Goal: Transaction & Acquisition: Book appointment/travel/reservation

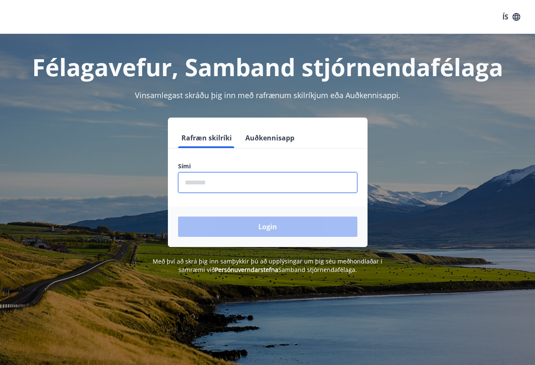
click at [189, 188] on input "phone" at bounding box center [267, 182] width 179 height 21
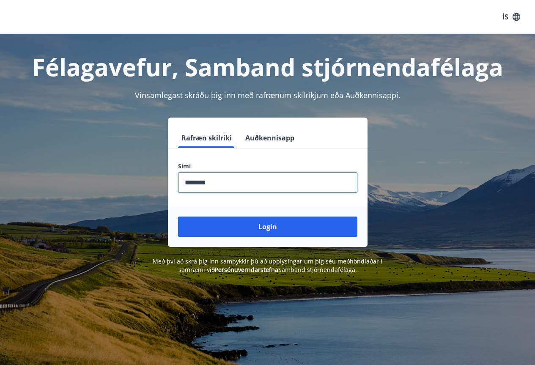
type input "********"
click at [178, 217] on button "Login" at bounding box center [267, 227] width 179 height 20
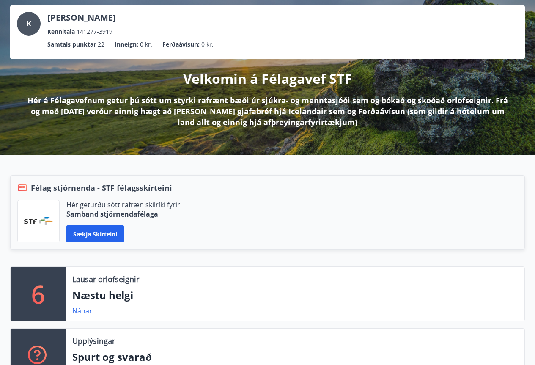
scroll to position [127, 0]
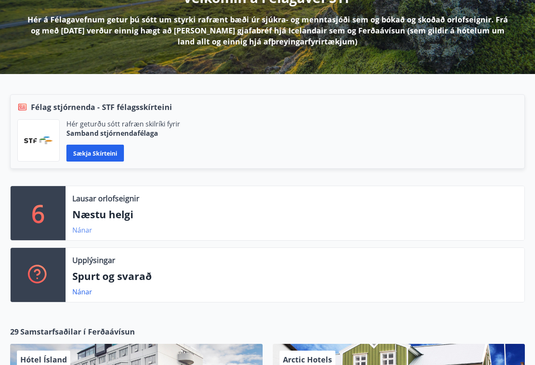
click at [80, 230] on link "Nánar" at bounding box center [82, 229] width 20 height 9
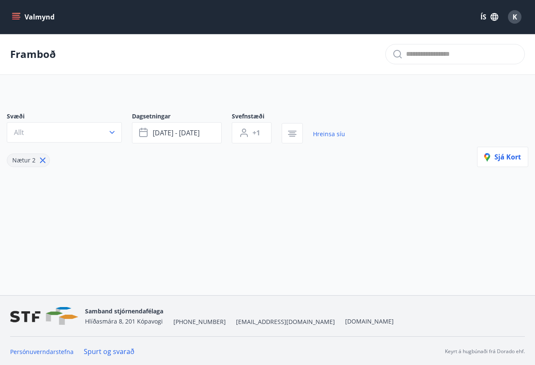
type input "*"
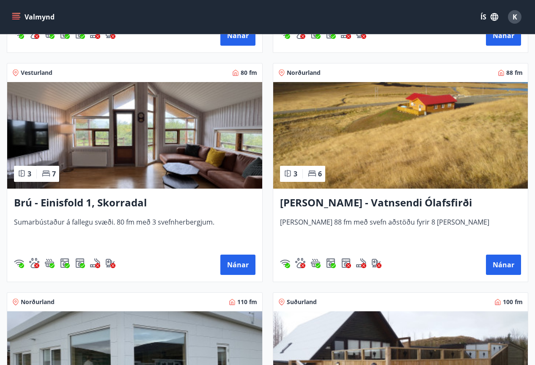
scroll to position [296, 0]
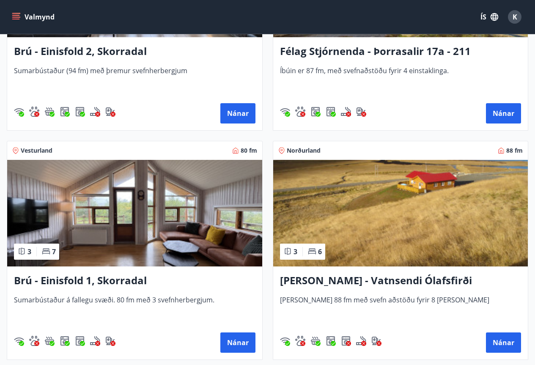
click at [99, 280] on h3 "Brú - Einisfold 1, Skorradal" at bounding box center [135, 280] width 242 height 15
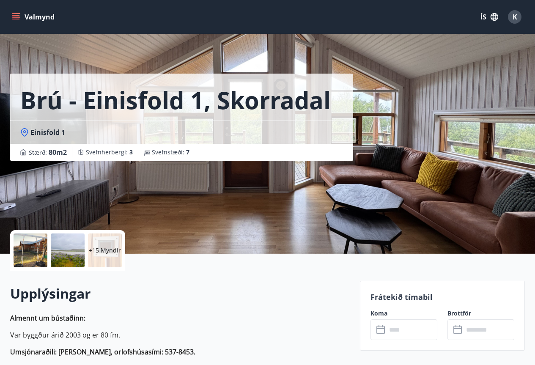
click at [32, 255] on div at bounding box center [31, 251] width 34 height 34
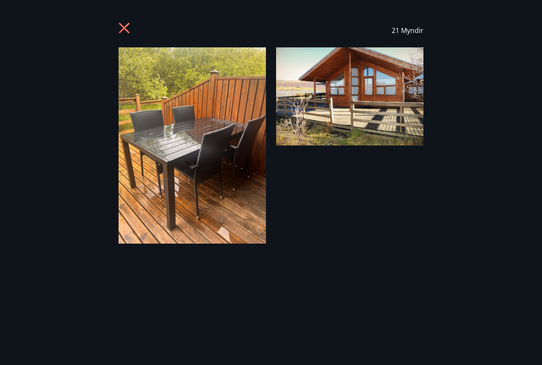
click at [212, 117] on img at bounding box center [191, 145] width 147 height 196
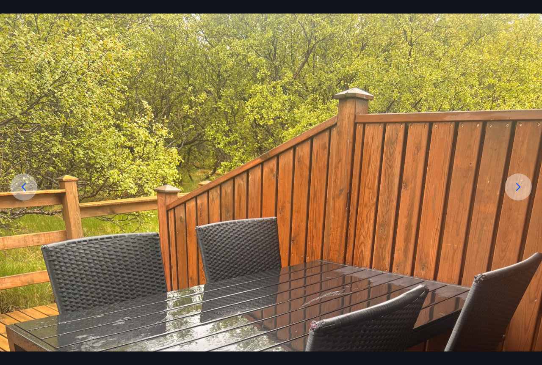
scroll to position [85, 0]
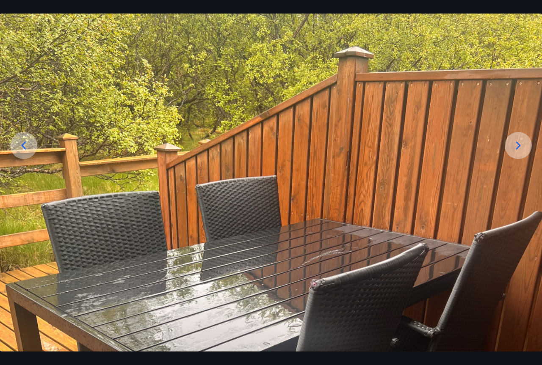
click at [520, 148] on icon at bounding box center [518, 146] width 14 height 14
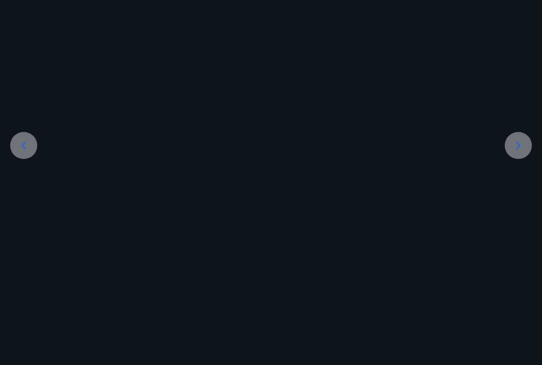
scroll to position [57, 0]
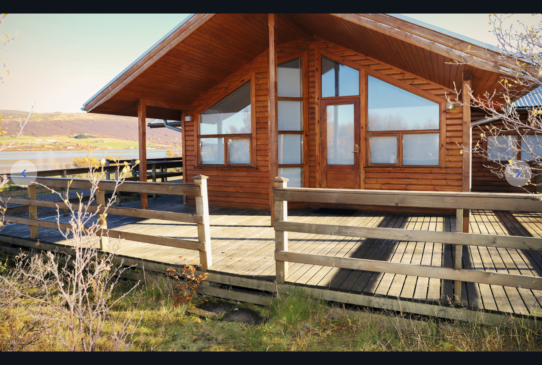
click at [519, 173] on icon at bounding box center [518, 173] width 5 height 8
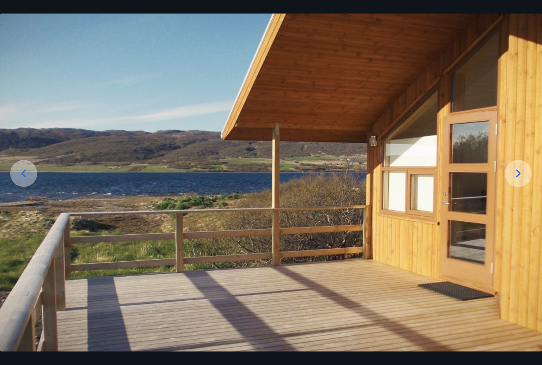
click at [519, 173] on icon at bounding box center [518, 173] width 5 height 8
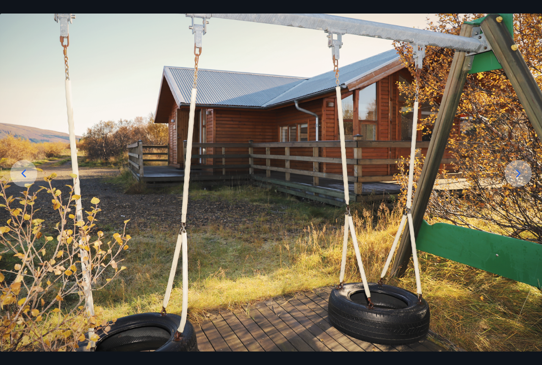
click at [519, 173] on icon at bounding box center [518, 173] width 5 height 8
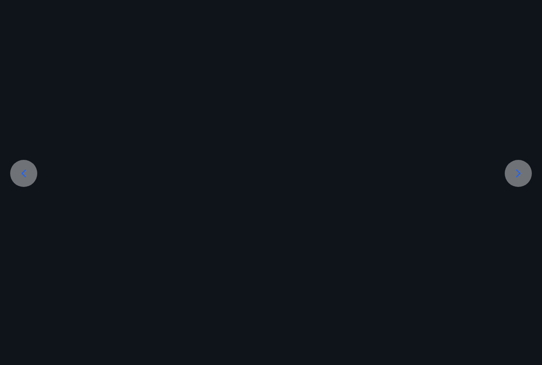
scroll to position [85, 0]
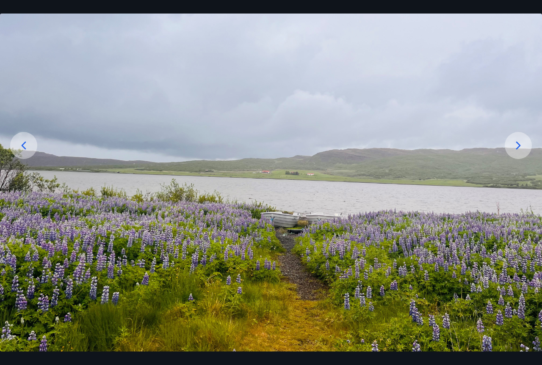
click at [518, 152] on div at bounding box center [517, 145] width 27 height 27
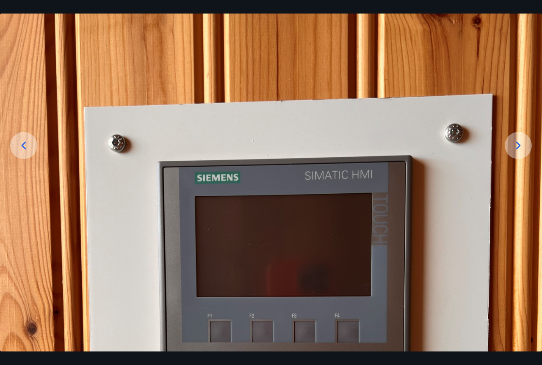
click at [512, 150] on icon at bounding box center [518, 146] width 14 height 14
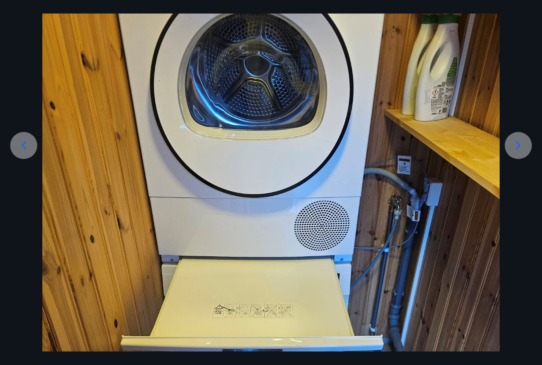
click at [516, 146] on icon at bounding box center [518, 146] width 14 height 14
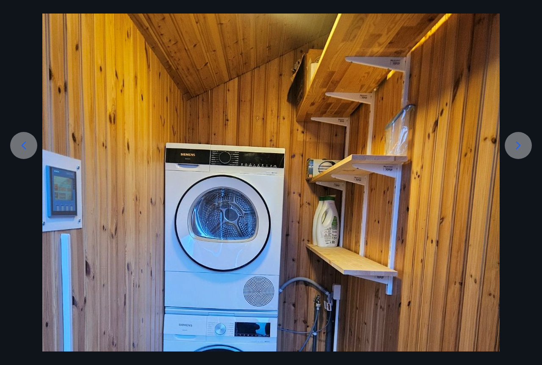
click at [516, 146] on icon at bounding box center [518, 146] width 14 height 14
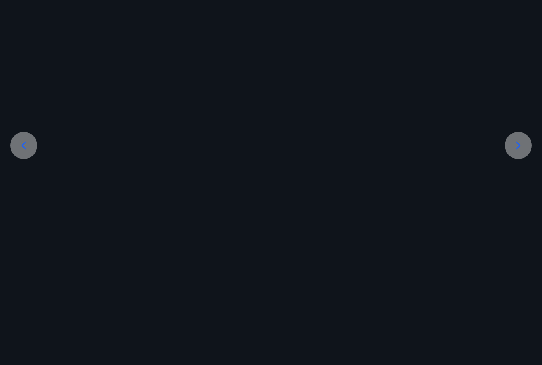
scroll to position [0, 0]
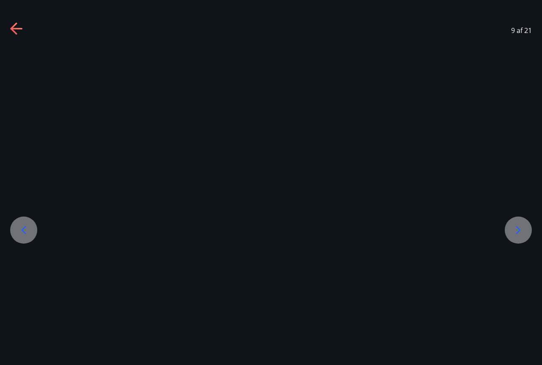
click at [520, 234] on icon at bounding box center [518, 230] width 14 height 14
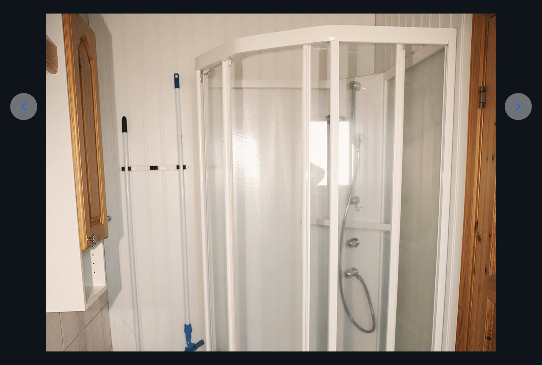
scroll to position [169, 0]
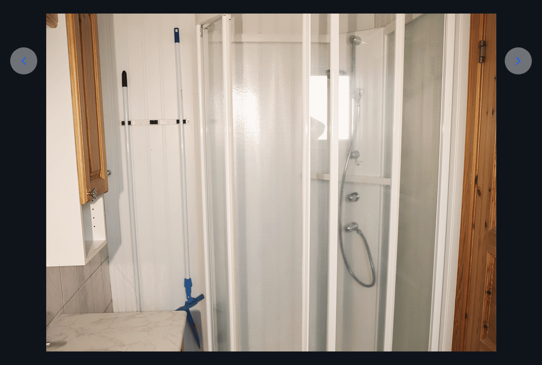
click at [515, 63] on icon at bounding box center [518, 61] width 14 height 14
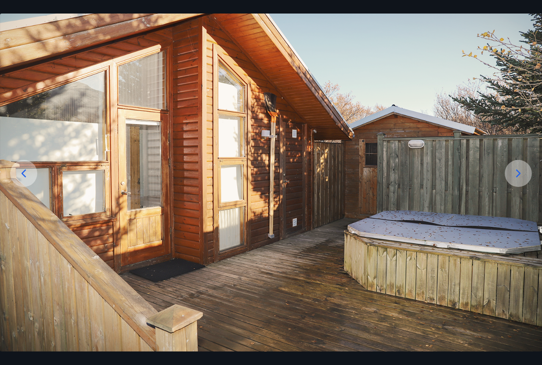
scroll to position [57, 0]
click at [517, 171] on icon at bounding box center [518, 173] width 5 height 8
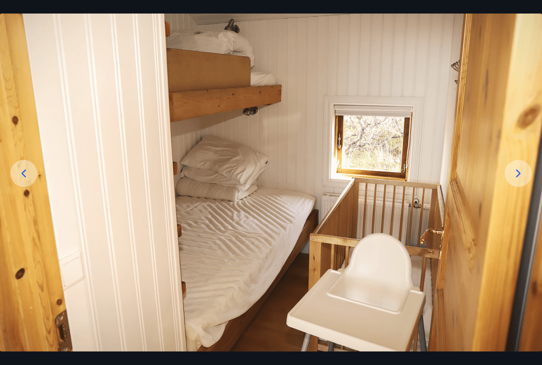
click at [510, 173] on div at bounding box center [517, 173] width 27 height 27
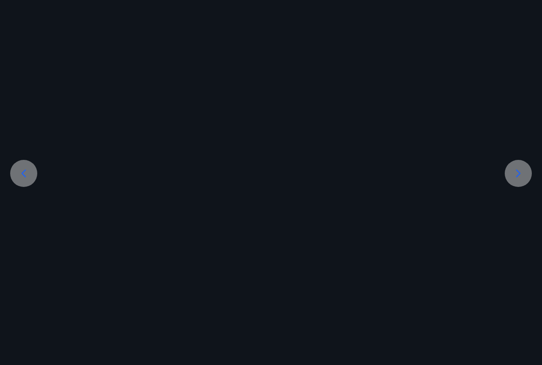
scroll to position [169, 0]
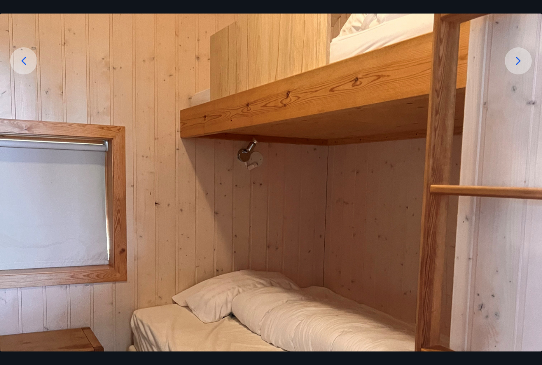
click at [517, 58] on icon at bounding box center [518, 61] width 14 height 14
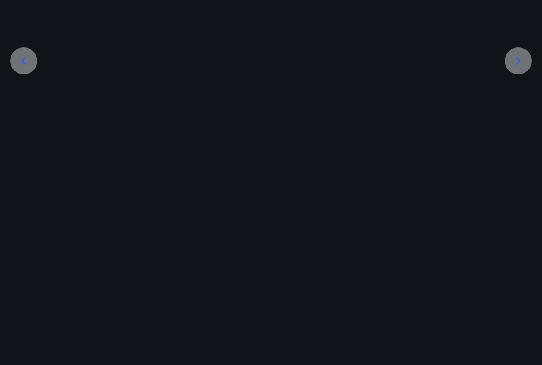
scroll to position [102, 0]
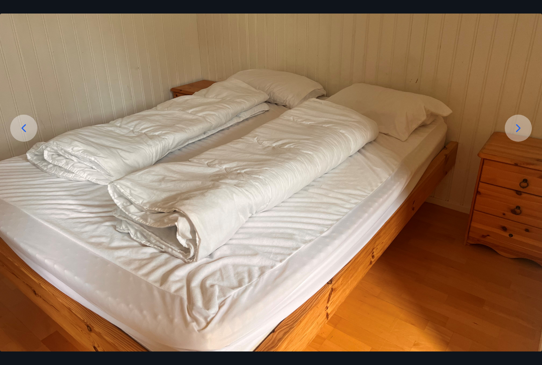
click at [518, 129] on icon at bounding box center [518, 128] width 14 height 14
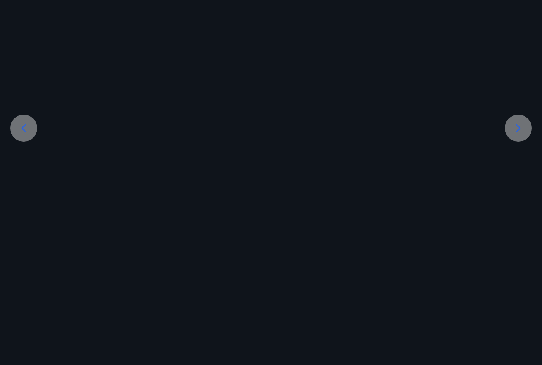
scroll to position [57, 0]
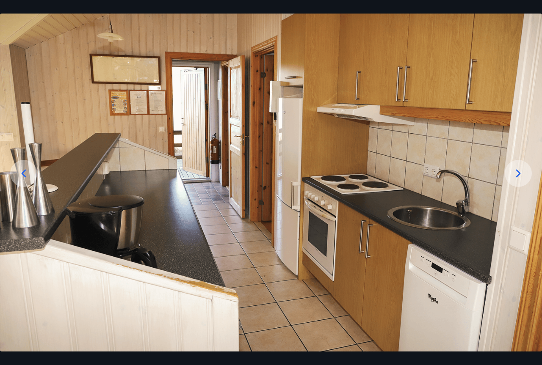
click at [517, 176] on icon at bounding box center [518, 174] width 14 height 14
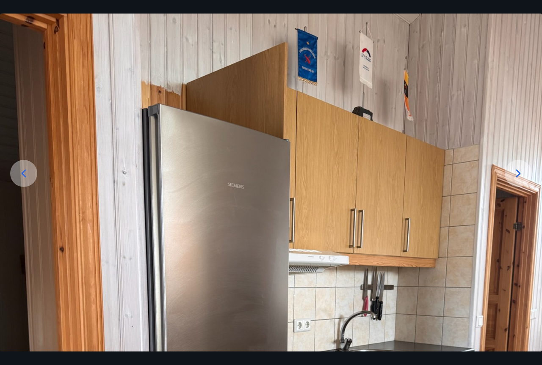
scroll to position [169, 0]
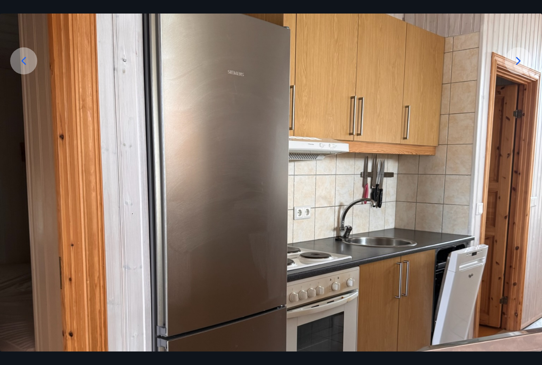
click at [517, 60] on icon at bounding box center [518, 61] width 14 height 14
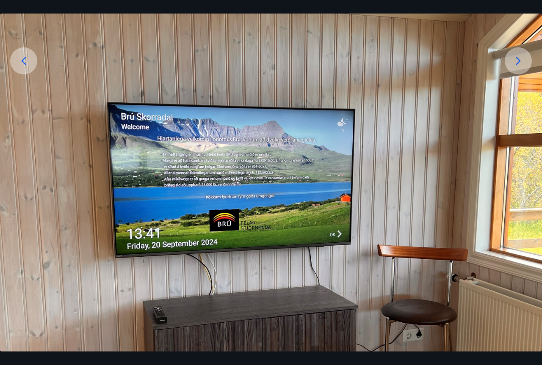
click at [524, 57] on icon at bounding box center [518, 61] width 14 height 14
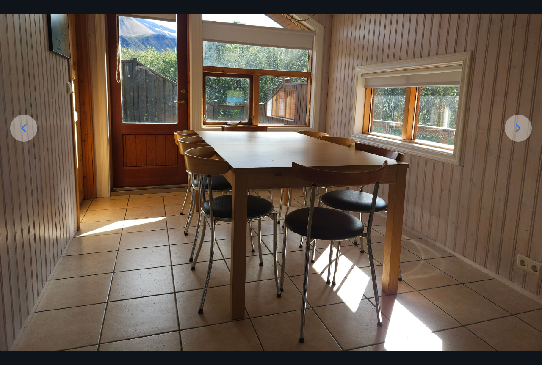
scroll to position [102, 0]
click at [514, 122] on icon at bounding box center [518, 128] width 14 height 14
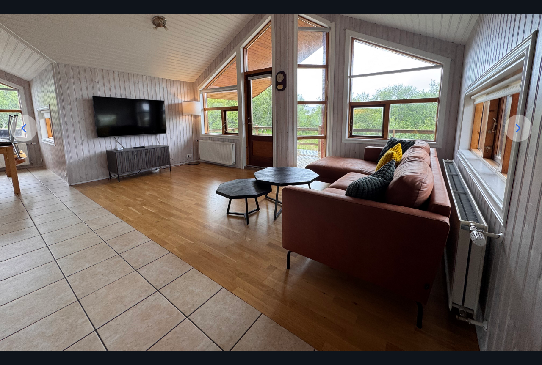
click at [514, 122] on icon at bounding box center [518, 128] width 14 height 14
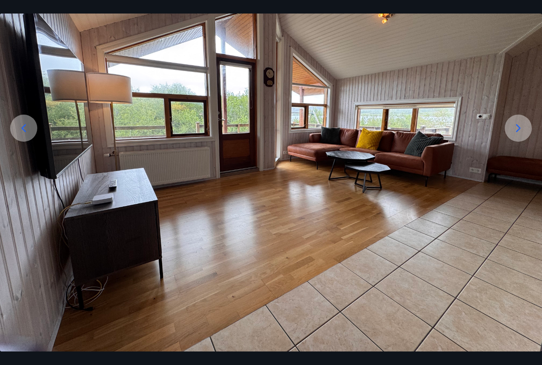
click at [514, 122] on icon at bounding box center [518, 128] width 14 height 14
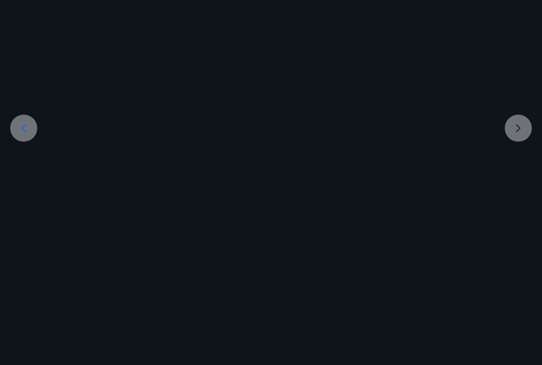
scroll to position [30, 0]
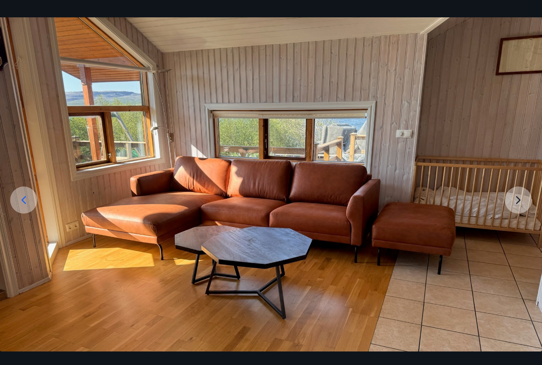
click at [517, 195] on img at bounding box center [271, 184] width 542 height 334
click at [517, 202] on img at bounding box center [271, 184] width 542 height 334
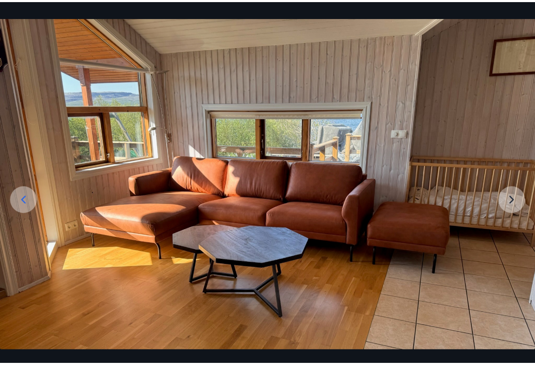
scroll to position [0, 0]
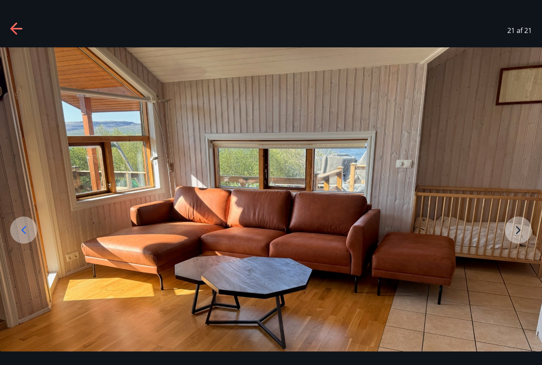
click at [17, 28] on icon at bounding box center [16, 29] width 12 height 2
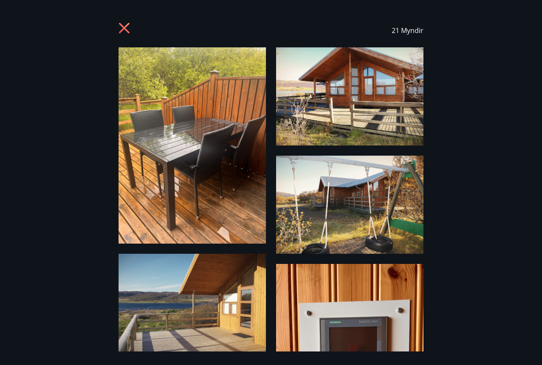
click at [124, 29] on icon at bounding box center [124, 28] width 11 height 11
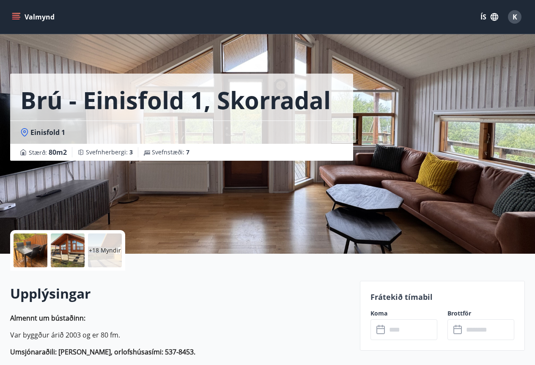
click at [17, 14] on icon "menu" at bounding box center [16, 17] width 8 height 8
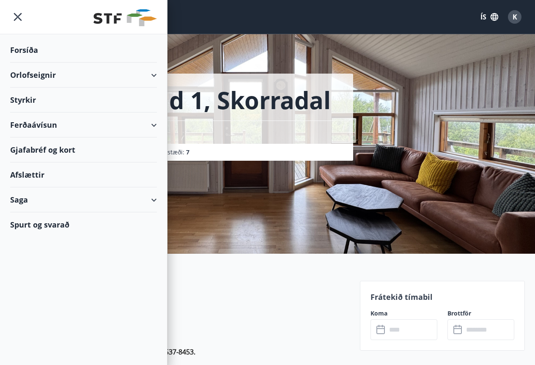
click at [158, 74] on icon at bounding box center [154, 75] width 10 height 10
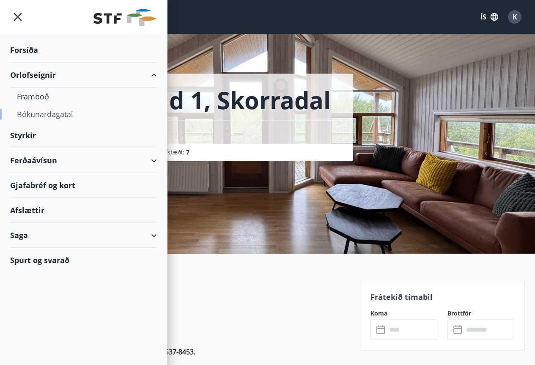
click at [58, 112] on div "Bókunardagatal" at bounding box center [83, 114] width 133 height 18
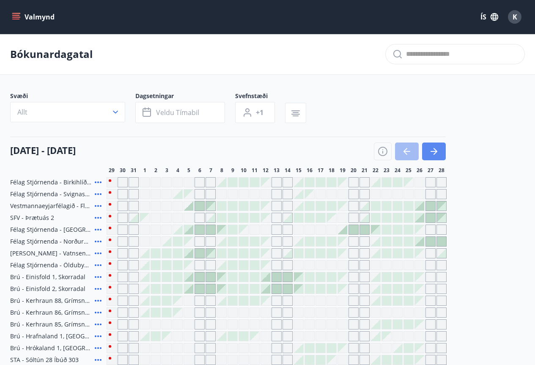
click at [434, 153] on icon "button" at bounding box center [434, 151] width 10 height 10
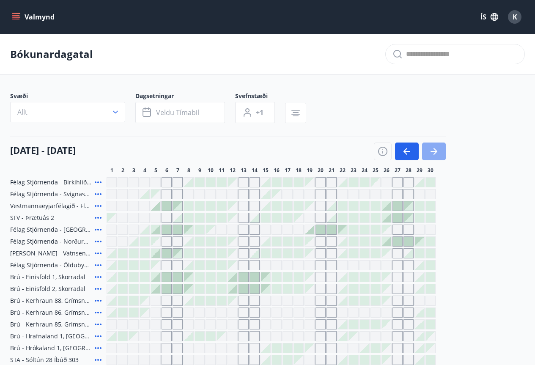
click at [429, 153] on icon "button" at bounding box center [434, 151] width 10 height 10
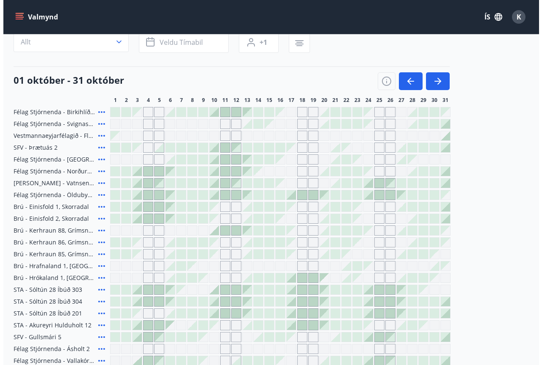
scroll to position [85, 0]
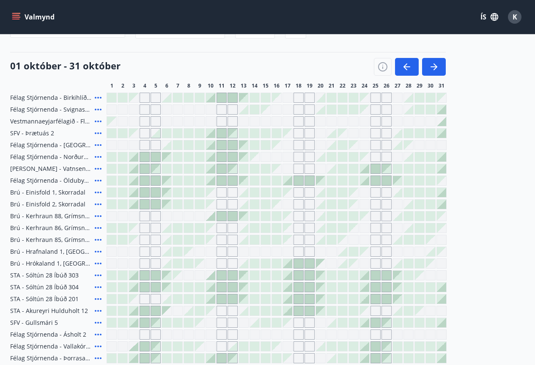
click at [99, 181] on icon at bounding box center [98, 181] width 7 height 2
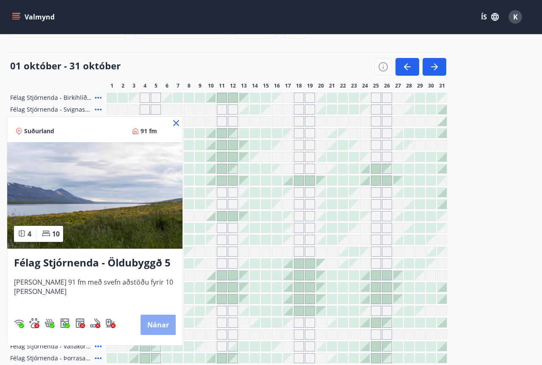
click at [154, 324] on button "Nánar" at bounding box center [157, 325] width 35 height 20
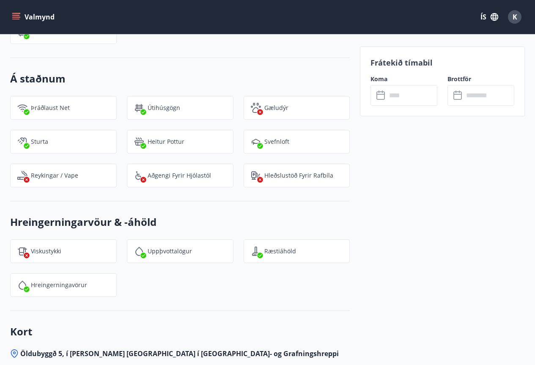
scroll to position [1142, 0]
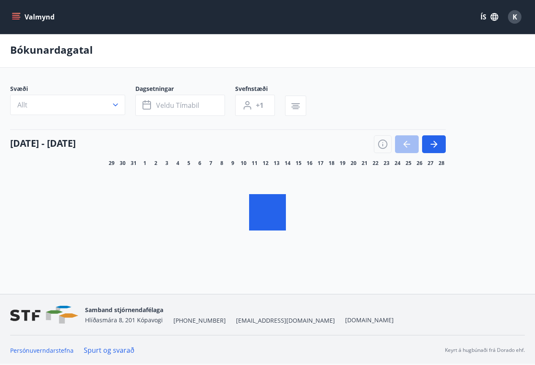
scroll to position [1, 0]
click at [433, 139] on icon "button" at bounding box center [434, 144] width 10 height 10
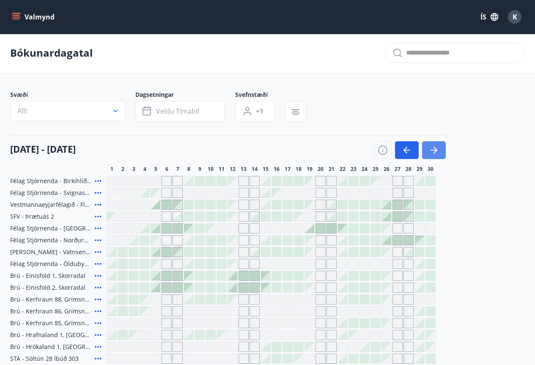
scroll to position [247, 0]
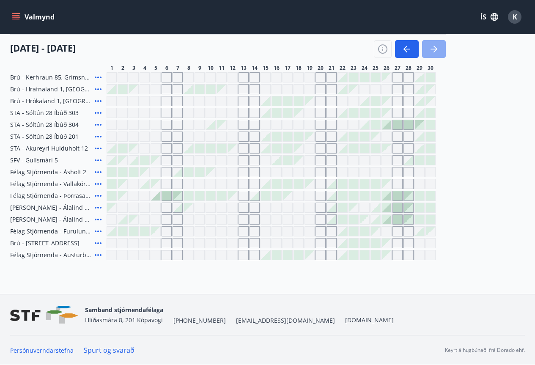
click at [433, 52] on icon "button" at bounding box center [434, 49] width 10 height 10
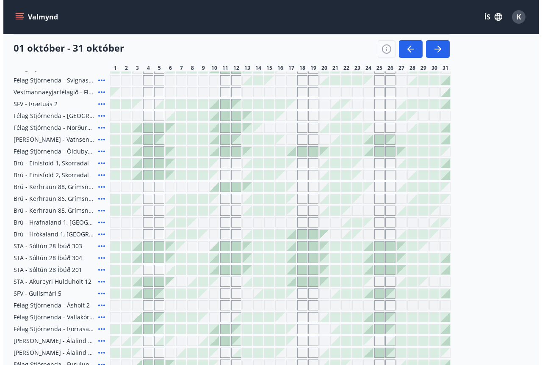
scroll to position [162, 0]
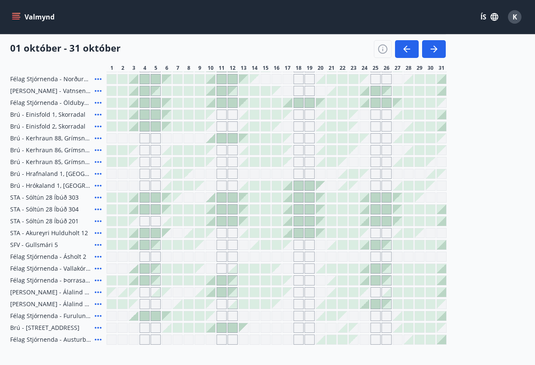
click at [98, 211] on icon at bounding box center [98, 209] width 10 height 10
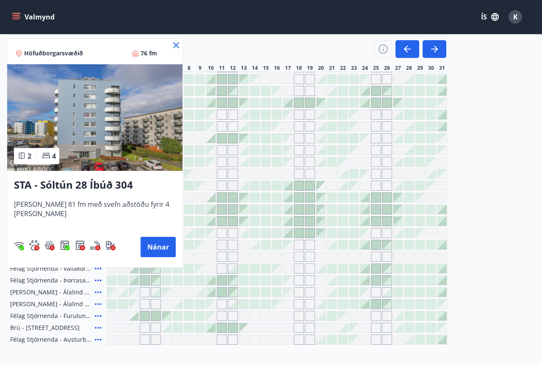
click at [88, 140] on img at bounding box center [94, 117] width 175 height 107
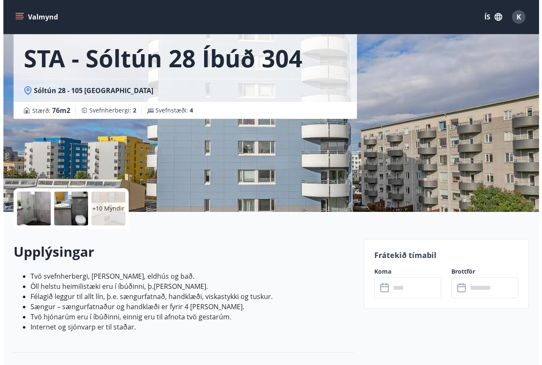
scroll to position [42, 0]
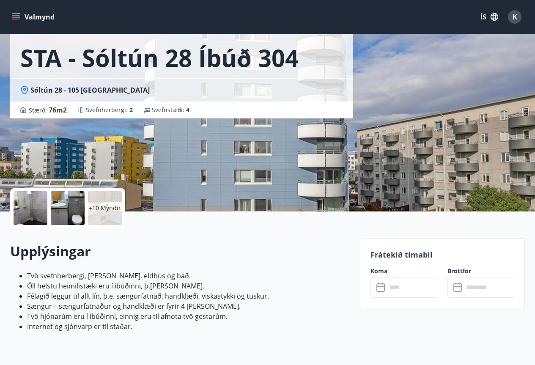
click at [100, 210] on p "+10 Myndir" at bounding box center [105, 208] width 32 height 8
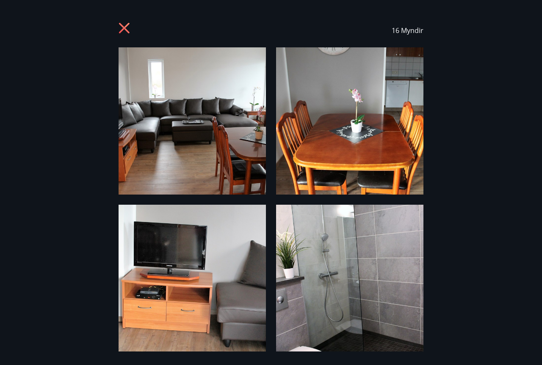
click at [180, 173] on img at bounding box center [191, 120] width 147 height 147
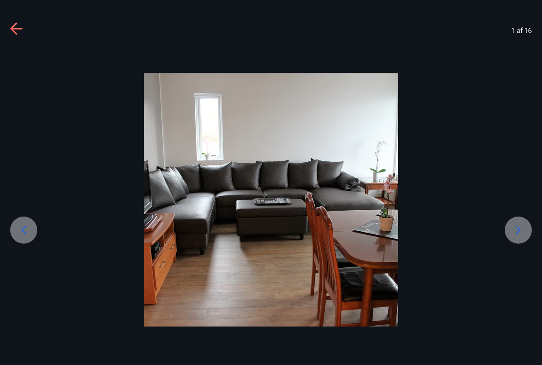
click at [513, 228] on icon at bounding box center [518, 230] width 14 height 14
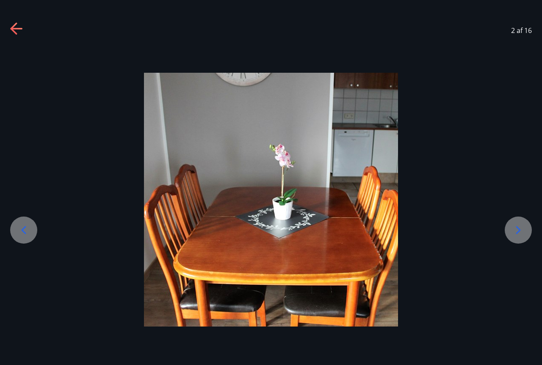
click at [512, 228] on icon at bounding box center [518, 230] width 14 height 14
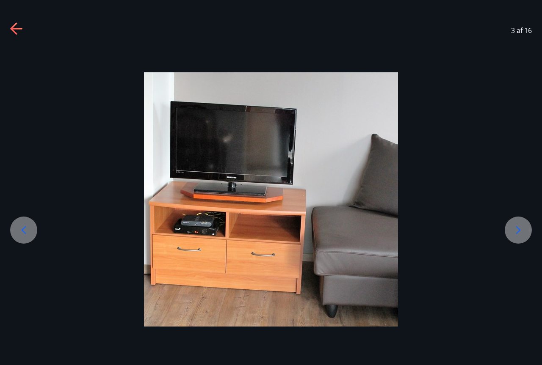
click at [514, 226] on icon at bounding box center [518, 230] width 14 height 14
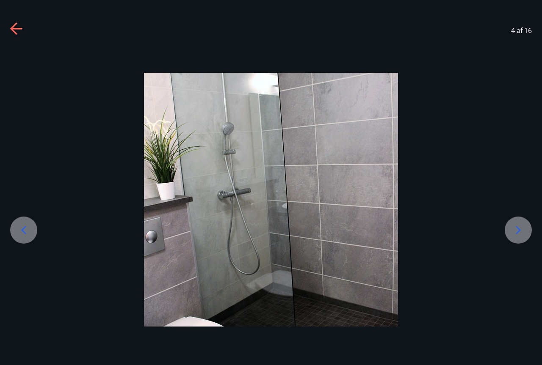
click at [514, 226] on icon at bounding box center [518, 230] width 14 height 14
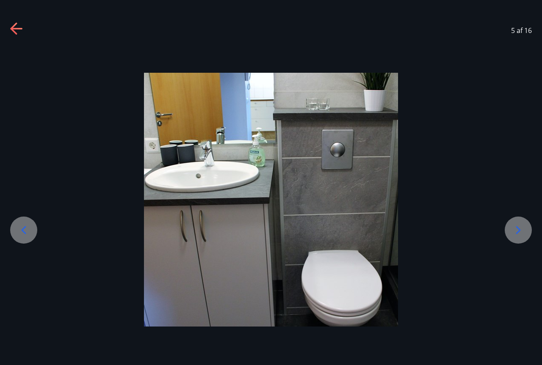
click at [514, 226] on icon at bounding box center [518, 230] width 14 height 14
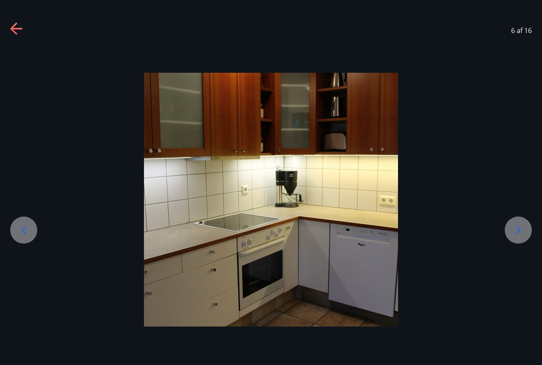
click at [514, 226] on icon at bounding box center [518, 230] width 14 height 14
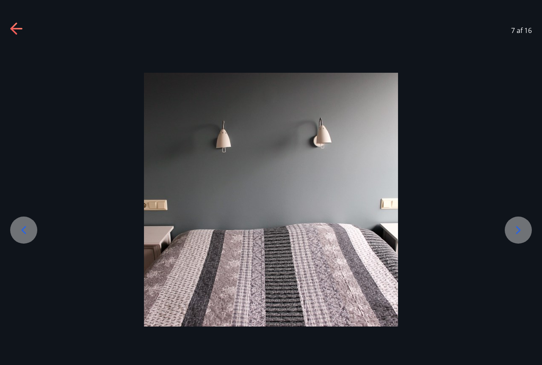
click at [514, 226] on icon at bounding box center [518, 230] width 14 height 14
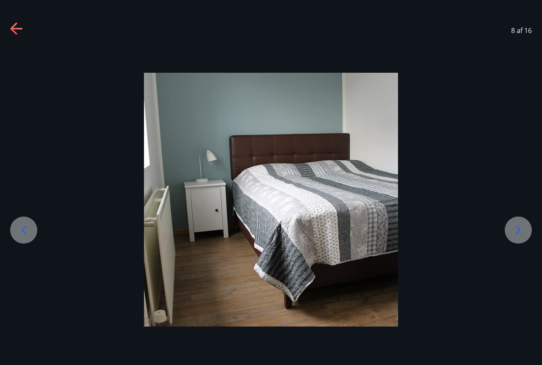
click at [514, 226] on icon at bounding box center [518, 230] width 14 height 14
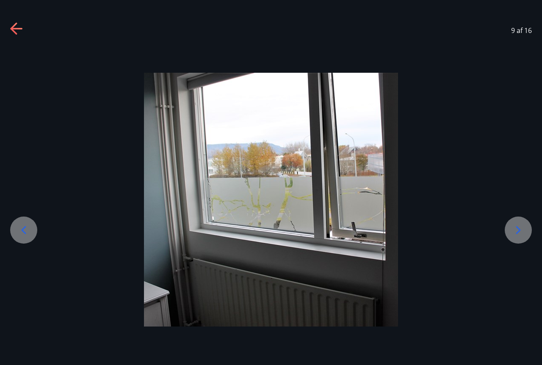
click at [514, 226] on icon at bounding box center [518, 230] width 14 height 14
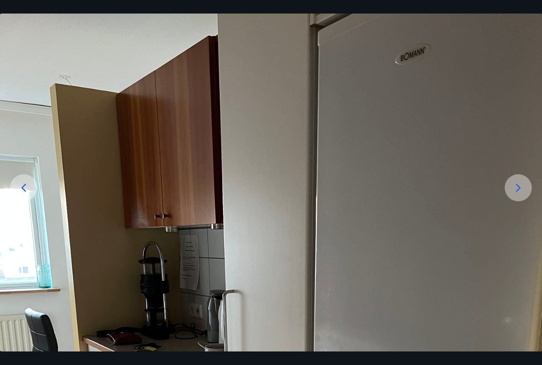
click at [517, 192] on icon at bounding box center [518, 188] width 14 height 14
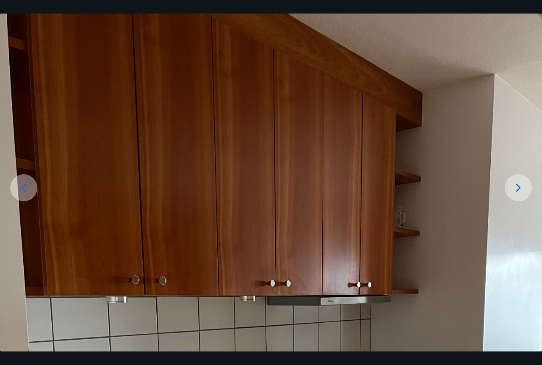
click at [517, 192] on icon at bounding box center [518, 188] width 14 height 14
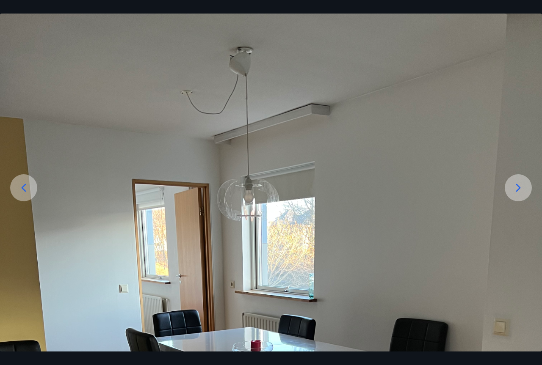
click at [517, 192] on icon at bounding box center [518, 188] width 14 height 14
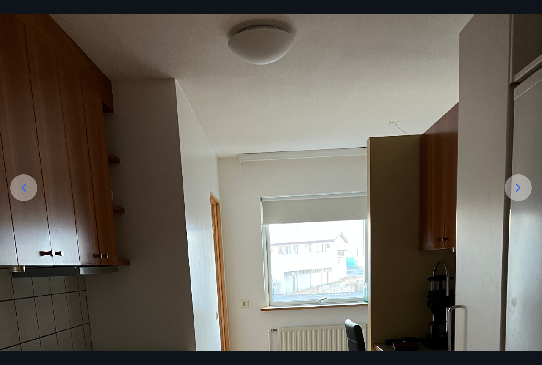
click at [517, 192] on icon at bounding box center [518, 188] width 14 height 14
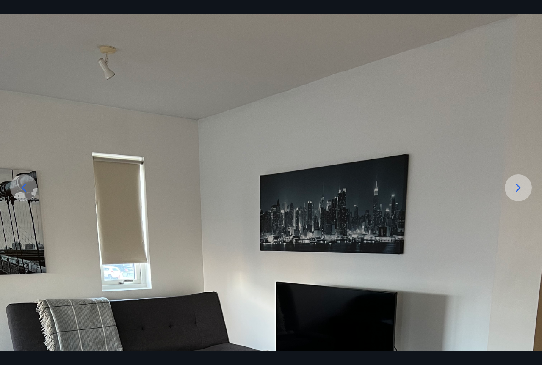
click at [517, 192] on icon at bounding box center [518, 188] width 14 height 14
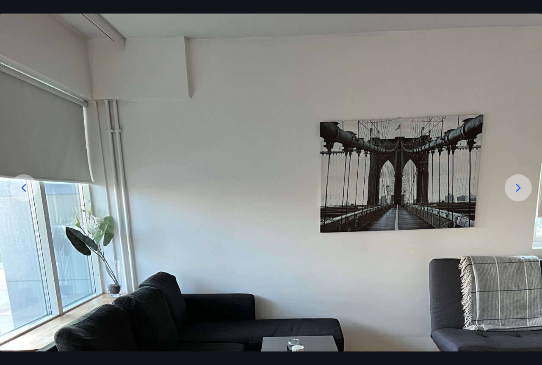
click at [517, 192] on icon at bounding box center [518, 188] width 14 height 14
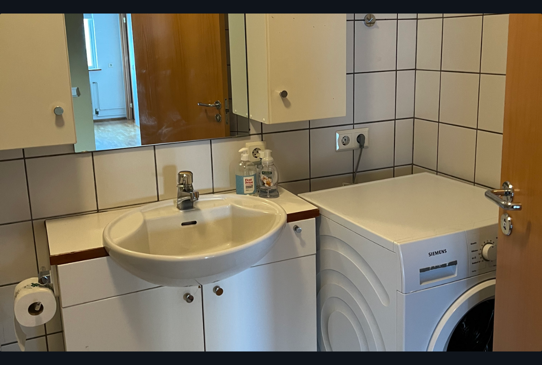
scroll to position [127, 0]
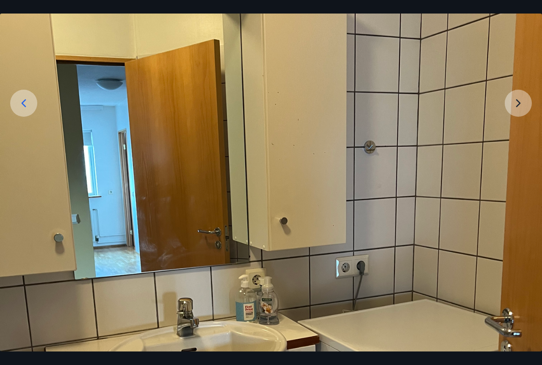
click at [513, 108] on img at bounding box center [271, 281] width 542 height 722
click at [514, 105] on img at bounding box center [271, 281] width 542 height 722
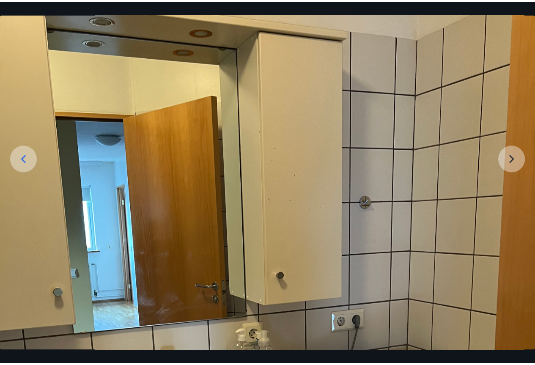
scroll to position [0, 0]
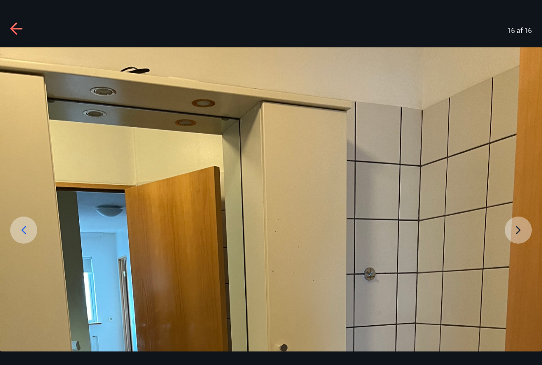
click at [13, 29] on icon at bounding box center [16, 29] width 12 height 2
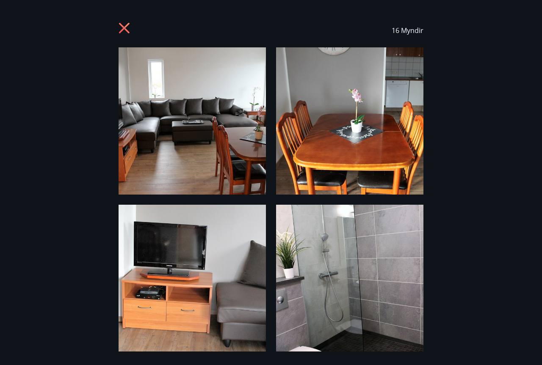
click at [121, 28] on icon at bounding box center [125, 29] width 14 height 14
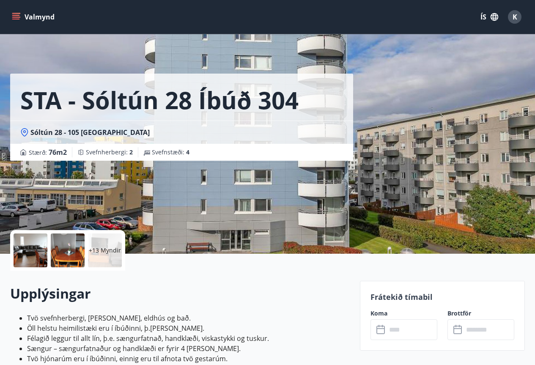
click at [385, 331] on icon at bounding box center [382, 330] width 10 height 10
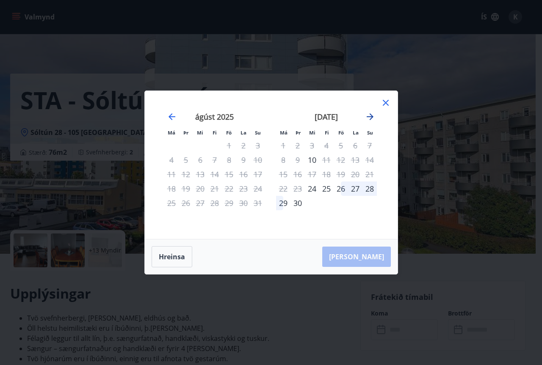
click at [369, 116] on icon "Move forward to switch to the next month." at bounding box center [370, 117] width 10 height 10
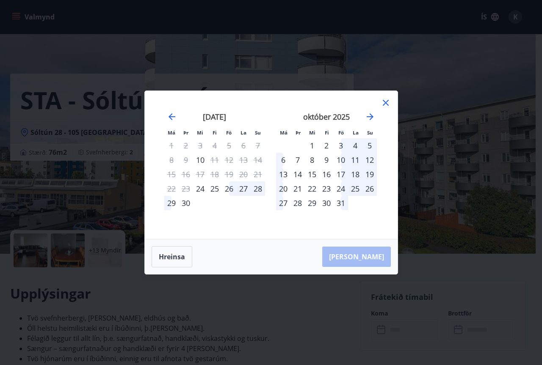
click at [328, 190] on div "23" at bounding box center [326, 188] width 14 height 14
click at [340, 188] on div "24" at bounding box center [340, 188] width 14 height 14
click at [327, 189] on div "23" at bounding box center [326, 188] width 14 height 14
drag, startPoint x: 385, startPoint y: 102, endPoint x: 384, endPoint y: 97, distance: 4.7
click at [385, 101] on icon at bounding box center [385, 103] width 10 height 10
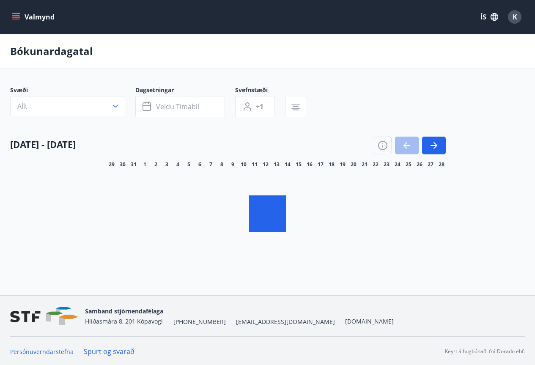
scroll to position [1, 0]
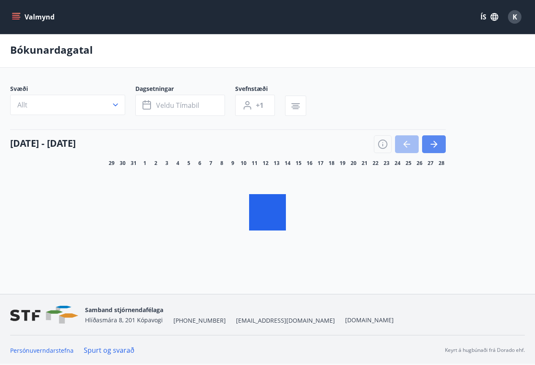
click at [434, 149] on icon "button" at bounding box center [434, 144] width 10 height 10
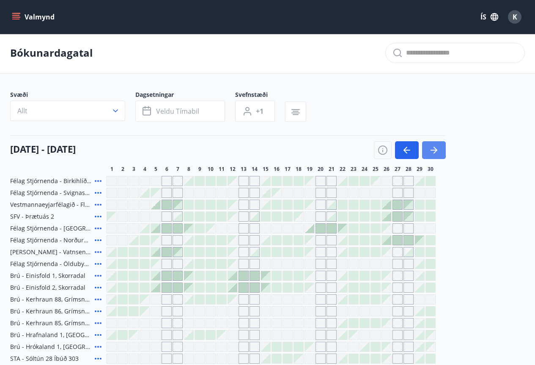
click at [432, 152] on icon "button" at bounding box center [434, 150] width 10 height 10
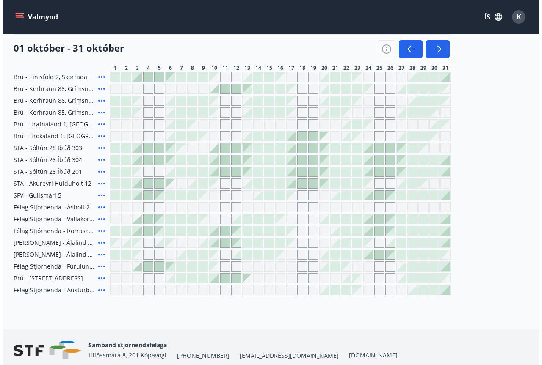
scroll to position [213, 0]
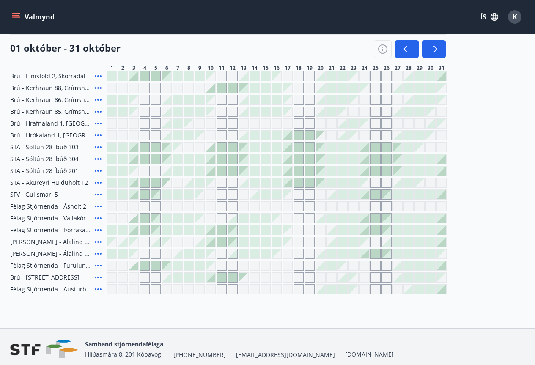
click at [356, 148] on div at bounding box center [353, 147] width 9 height 9
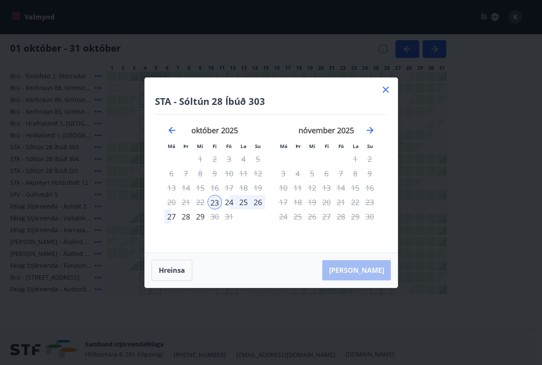
click at [258, 204] on div "26" at bounding box center [257, 202] width 14 height 14
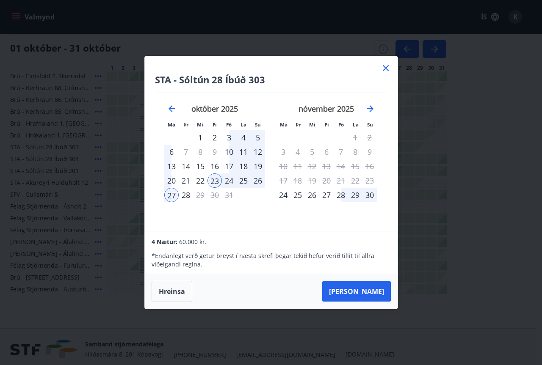
click at [385, 66] on icon at bounding box center [385, 68] width 10 height 10
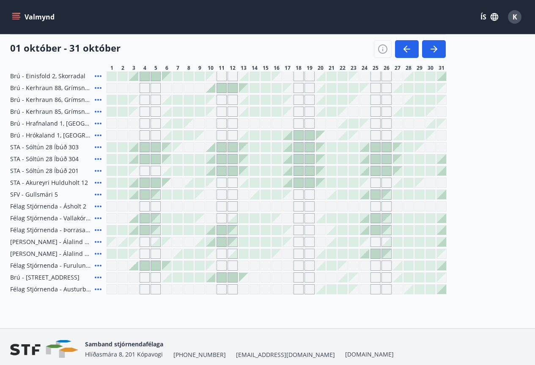
click at [97, 231] on icon at bounding box center [98, 230] width 10 height 10
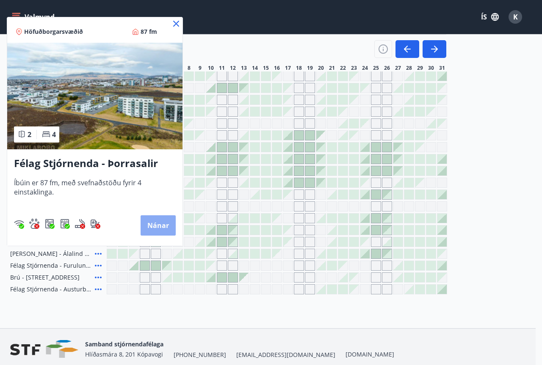
click at [157, 229] on button "Nánar" at bounding box center [157, 225] width 35 height 20
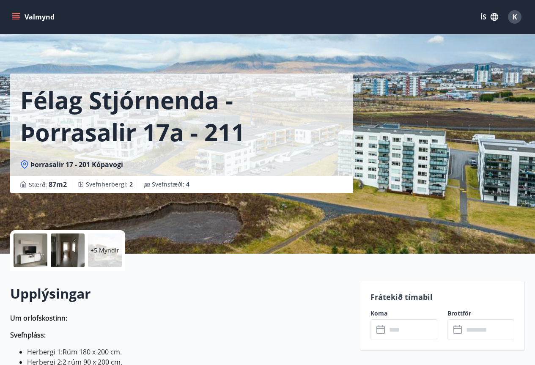
click at [96, 249] on p "+5 Myndir" at bounding box center [105, 250] width 29 height 8
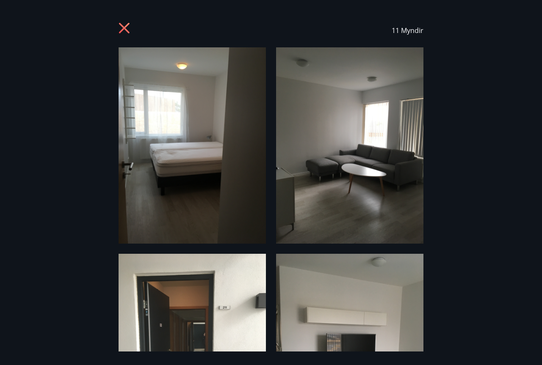
click at [184, 201] on img at bounding box center [191, 145] width 147 height 196
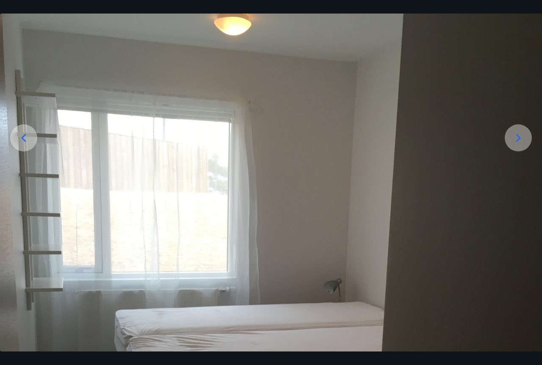
scroll to position [169, 0]
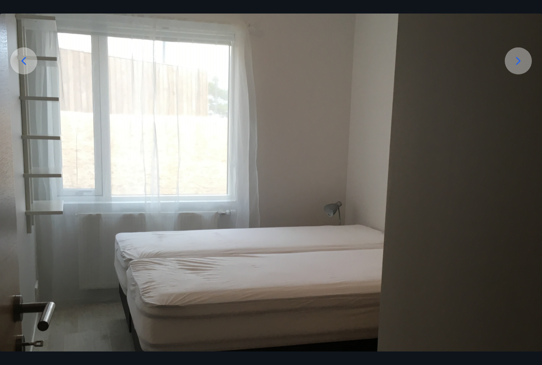
click at [524, 57] on icon at bounding box center [518, 61] width 14 height 14
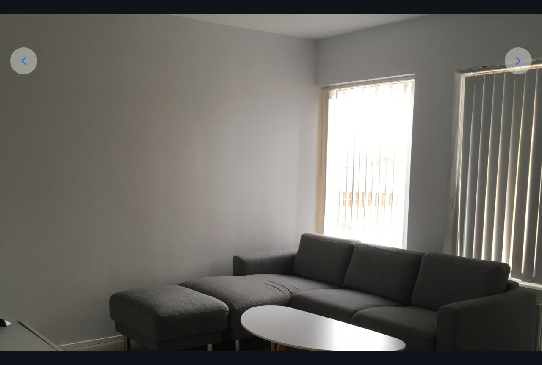
click at [522, 57] on icon at bounding box center [518, 61] width 14 height 14
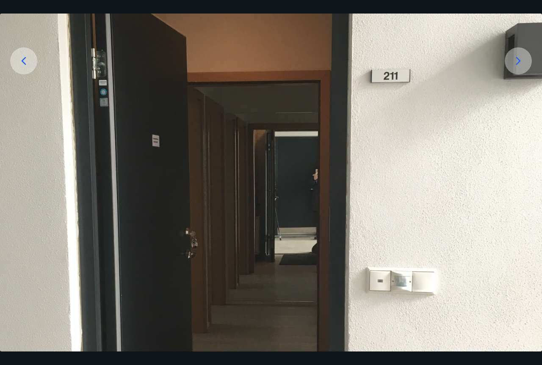
click at [522, 57] on icon at bounding box center [518, 61] width 14 height 14
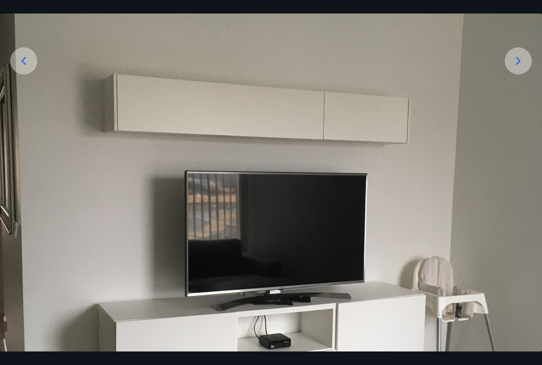
click at [522, 57] on icon at bounding box center [518, 61] width 14 height 14
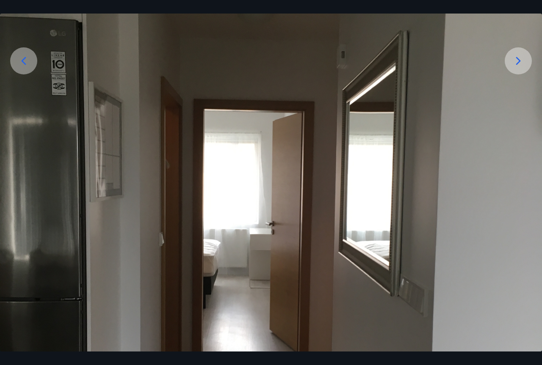
click at [522, 57] on icon at bounding box center [518, 61] width 14 height 14
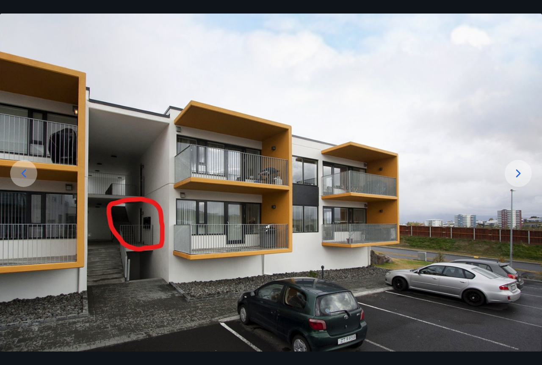
scroll to position [57, 0]
click at [522, 170] on icon at bounding box center [518, 174] width 14 height 14
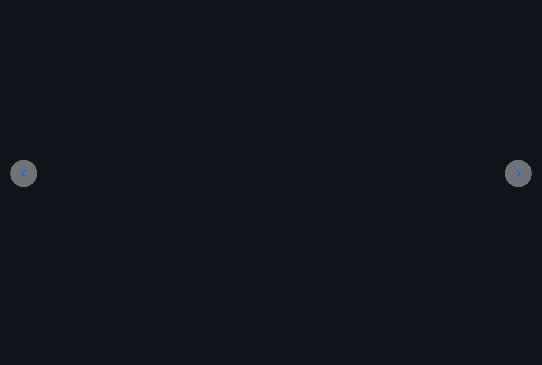
scroll to position [169, 0]
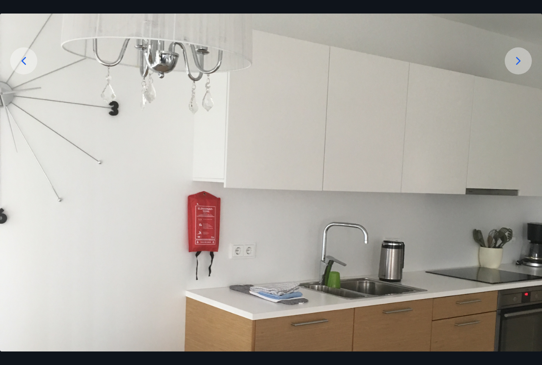
click at [518, 60] on icon at bounding box center [518, 61] width 14 height 14
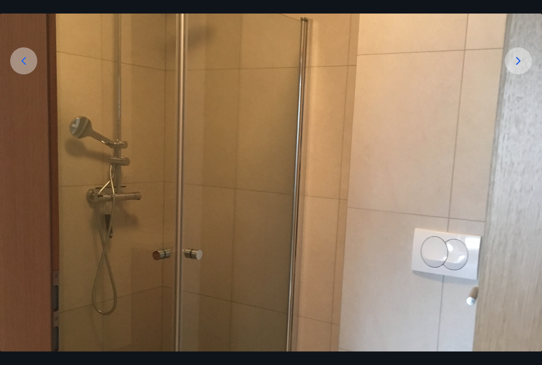
click at [518, 60] on icon at bounding box center [518, 61] width 14 height 14
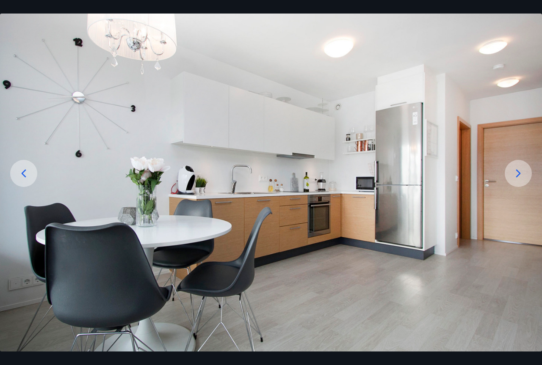
scroll to position [57, 0]
click at [516, 172] on icon at bounding box center [518, 174] width 14 height 14
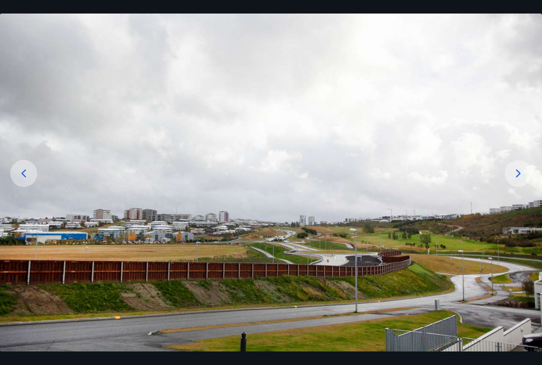
click at [520, 175] on icon at bounding box center [518, 174] width 14 height 14
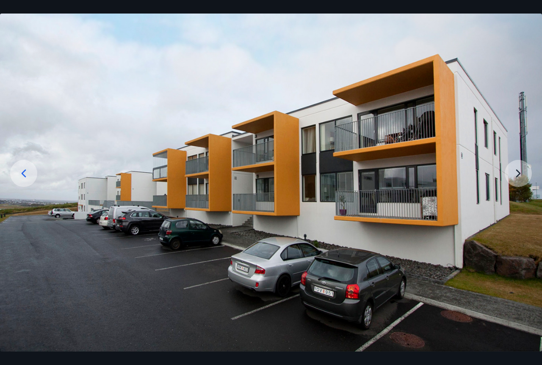
click at [520, 175] on img at bounding box center [271, 171] width 542 height 361
click at [516, 173] on img at bounding box center [271, 171] width 542 height 361
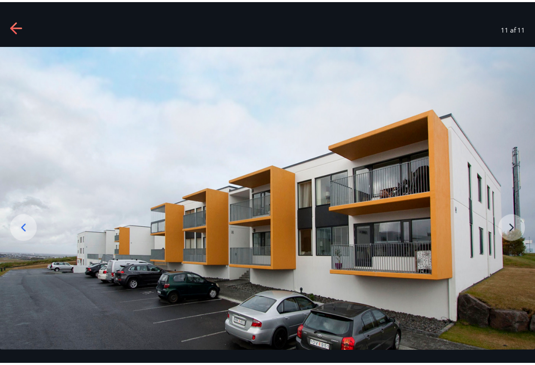
scroll to position [0, 0]
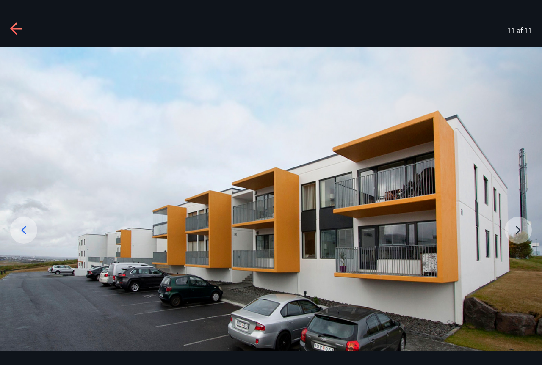
click at [15, 25] on icon at bounding box center [13, 28] width 7 height 12
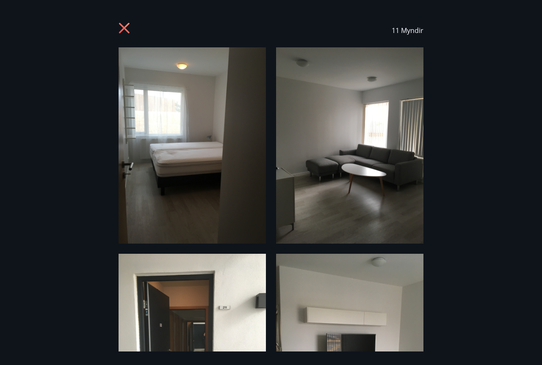
click at [115, 27] on div "11 Myndir" at bounding box center [270, 31] width 521 height 34
click at [127, 28] on icon at bounding box center [125, 29] width 14 height 14
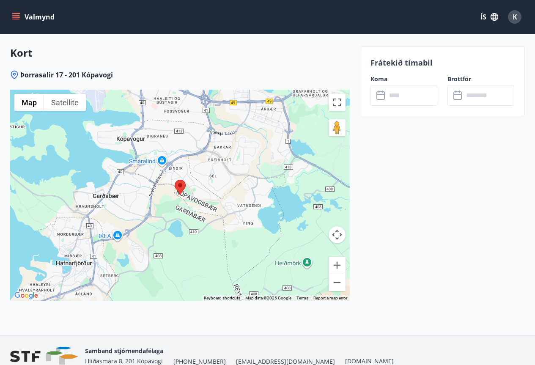
scroll to position [1023, 0]
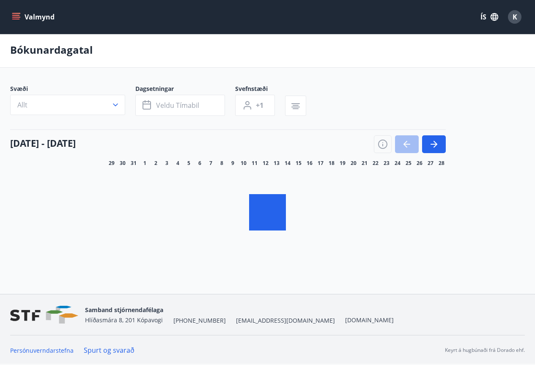
scroll to position [1, 0]
click at [429, 135] on button "button" at bounding box center [434, 144] width 24 height 18
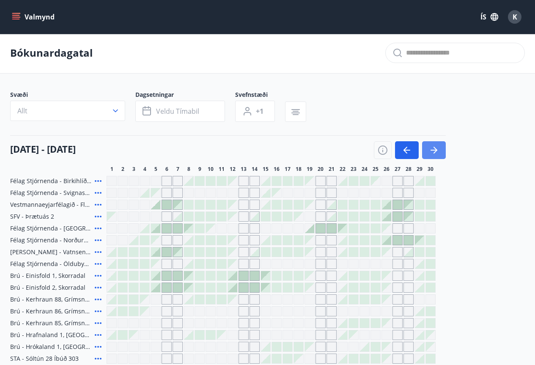
scroll to position [247, 0]
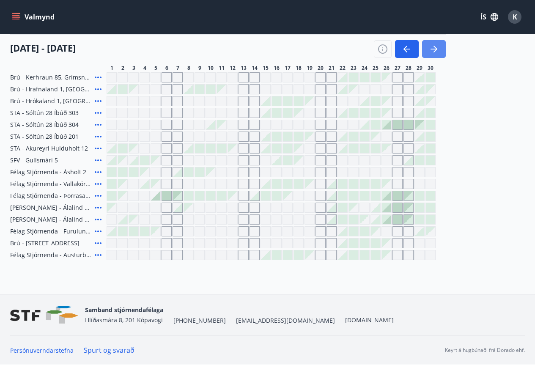
click at [432, 48] on icon "button" at bounding box center [434, 49] width 10 height 10
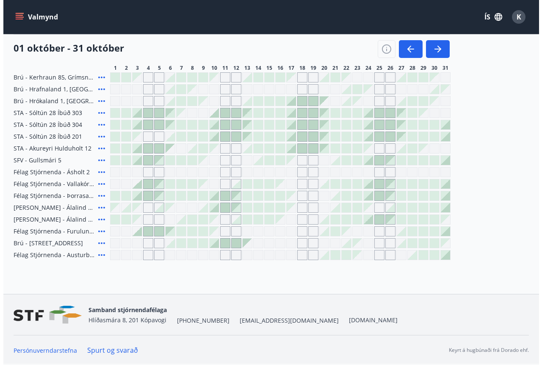
scroll to position [162, 0]
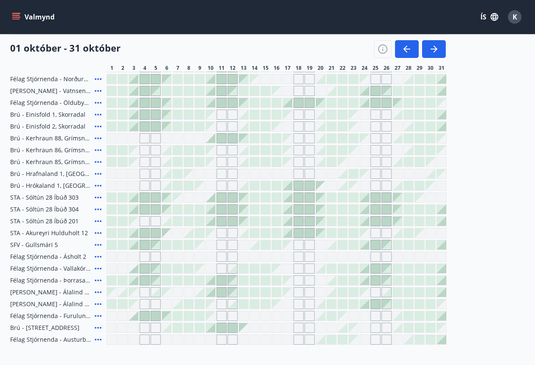
click at [94, 305] on icon at bounding box center [98, 304] width 10 height 10
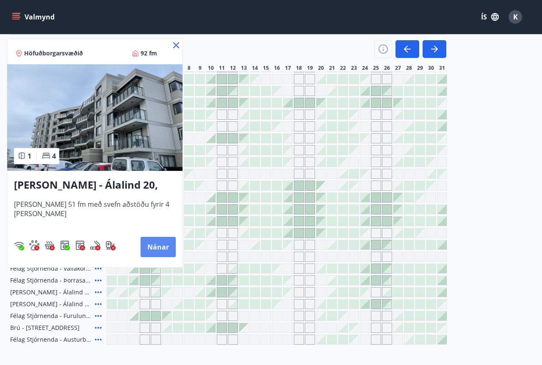
click at [148, 250] on button "Nánar" at bounding box center [157, 247] width 35 height 20
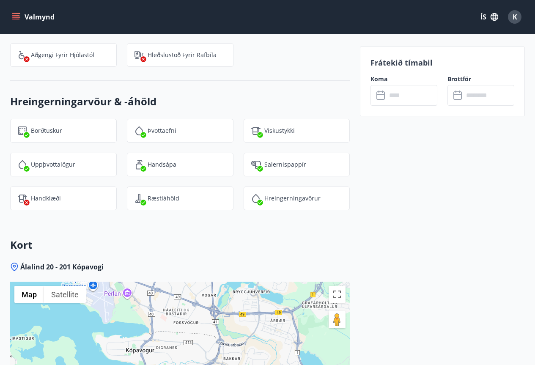
scroll to position [1058, 0]
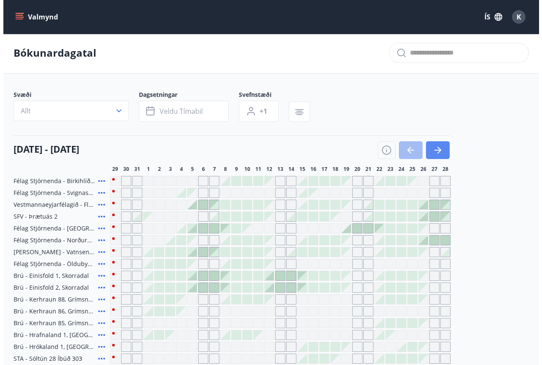
scroll to position [247, 0]
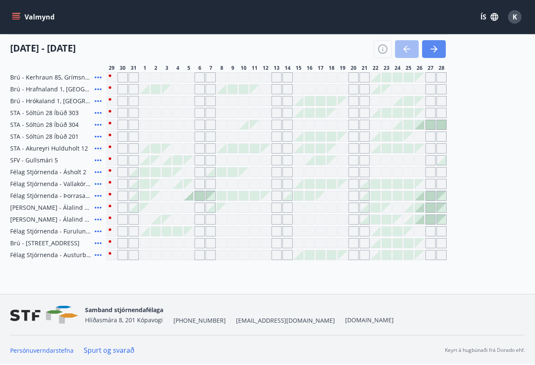
click at [430, 46] on icon "button" at bounding box center [434, 49] width 10 height 10
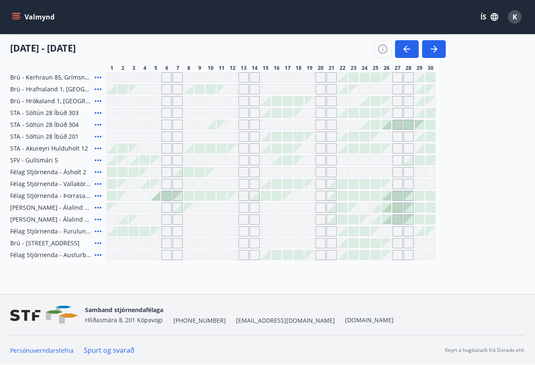
click at [96, 209] on icon at bounding box center [98, 208] width 10 height 10
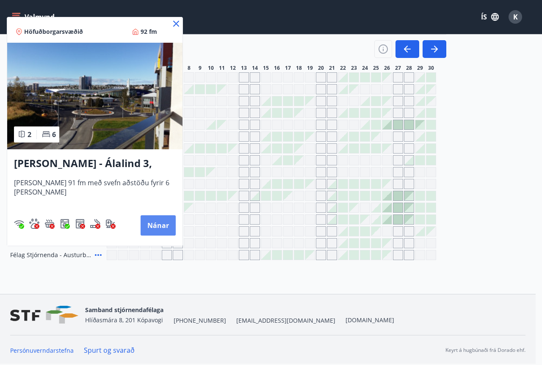
click at [150, 228] on button "Nánar" at bounding box center [157, 225] width 35 height 20
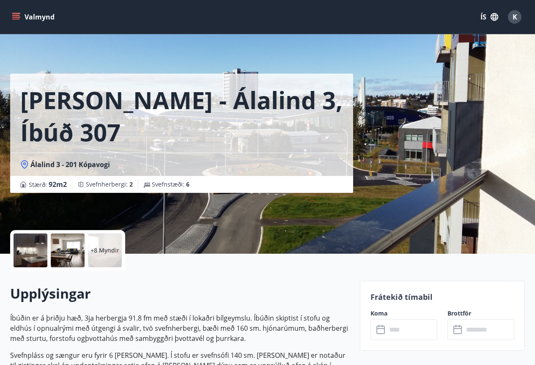
click at [33, 252] on div at bounding box center [31, 251] width 34 height 34
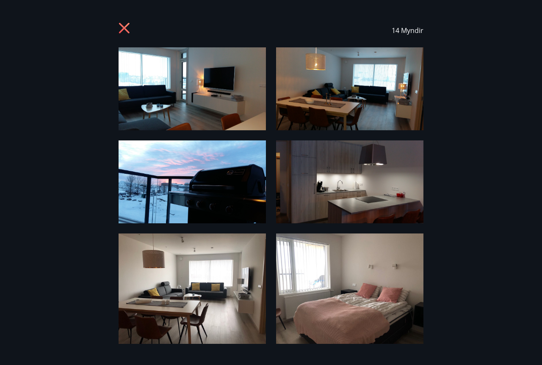
click at [123, 30] on icon at bounding box center [125, 29] width 14 height 14
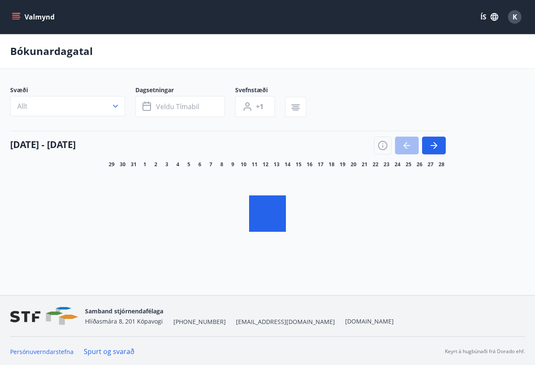
scroll to position [1, 0]
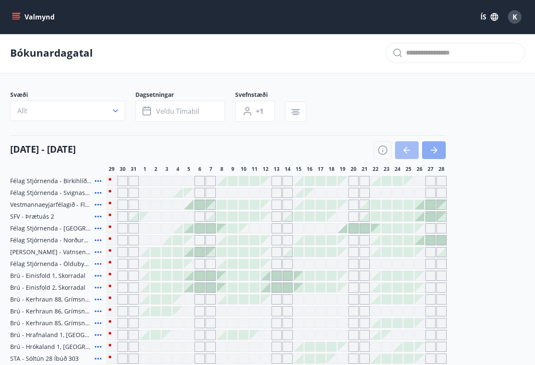
click at [433, 149] on icon "button" at bounding box center [434, 150] width 10 height 10
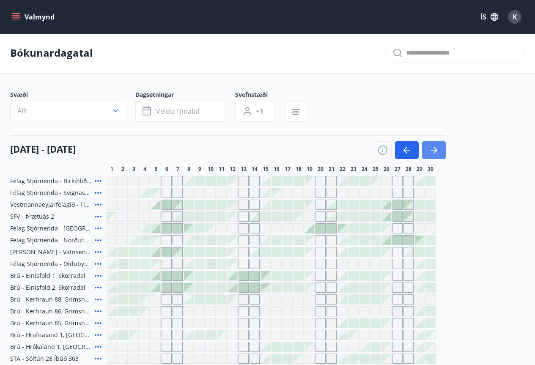
click at [433, 149] on icon "button" at bounding box center [434, 150] width 10 height 10
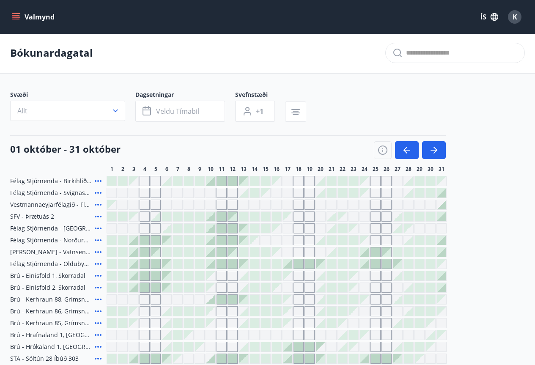
scroll to position [170, 0]
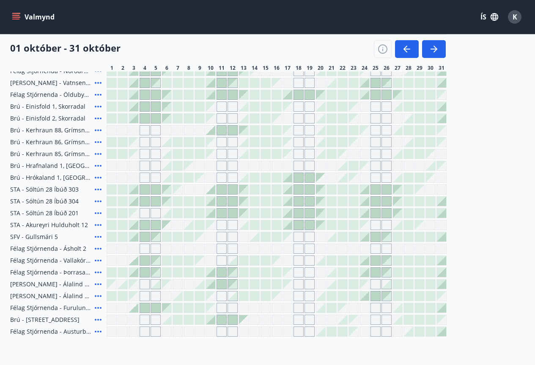
click at [354, 275] on div at bounding box center [353, 272] width 9 height 9
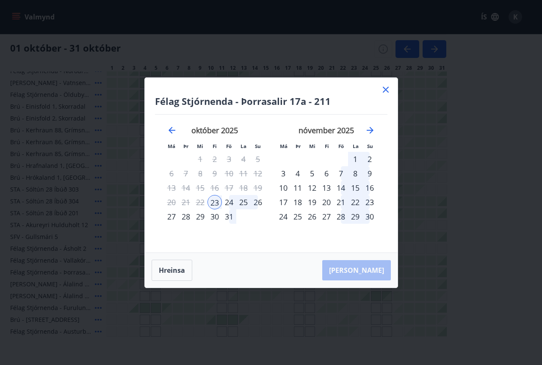
click at [256, 202] on div "26" at bounding box center [257, 202] width 14 height 14
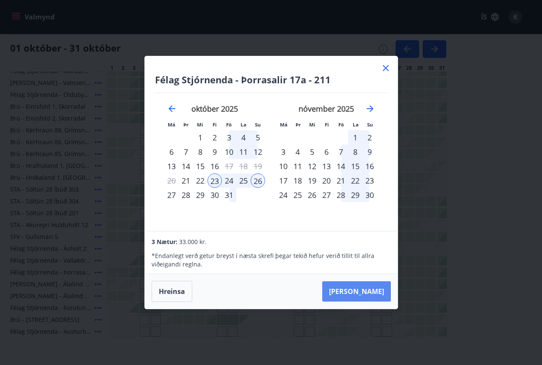
click at [370, 291] on button "[PERSON_NAME]" at bounding box center [356, 291] width 69 height 20
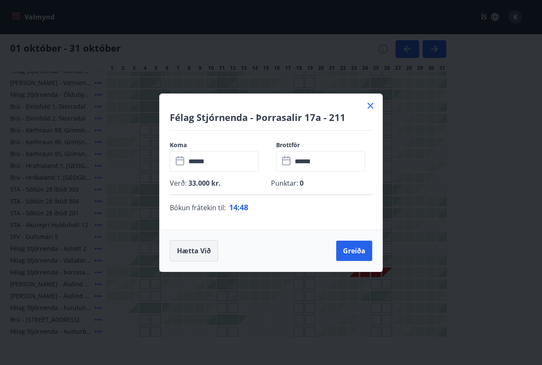
click at [192, 253] on button "Hætta við" at bounding box center [194, 250] width 48 height 21
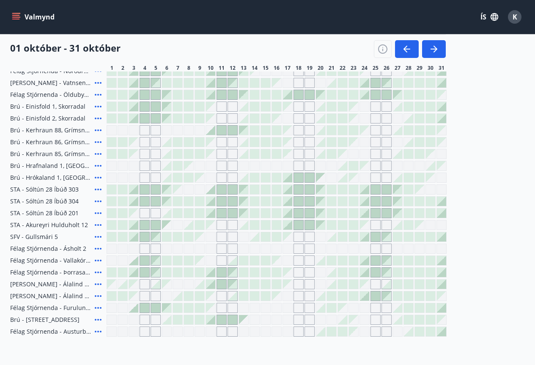
click at [95, 330] on icon at bounding box center [98, 332] width 10 height 10
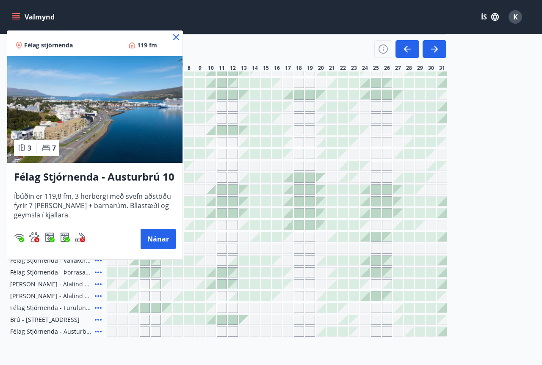
click at [175, 36] on icon at bounding box center [176, 37] width 6 height 6
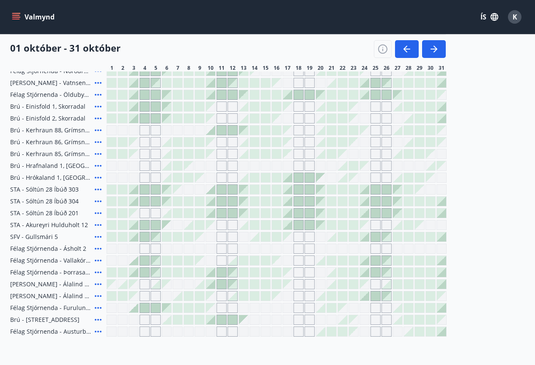
click at [95, 236] on icon at bounding box center [98, 237] width 10 height 10
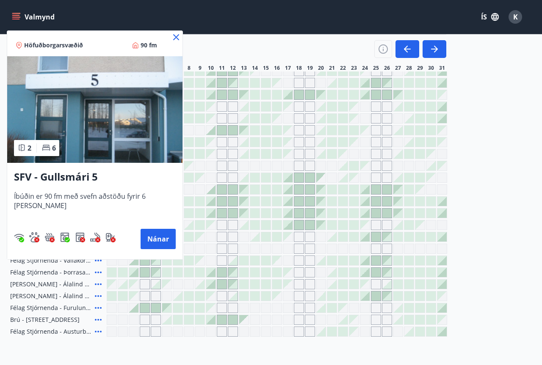
click at [171, 36] on icon at bounding box center [176, 37] width 10 height 10
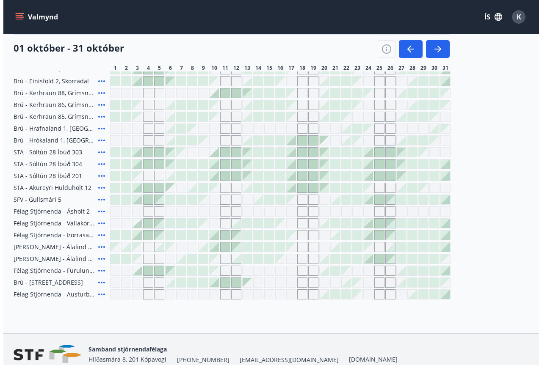
scroll to position [213, 0]
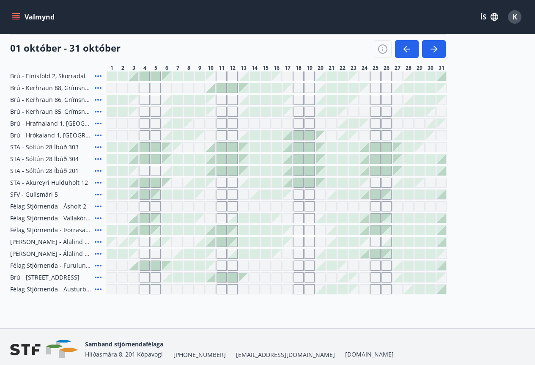
click at [352, 230] on div at bounding box center [353, 229] width 9 height 9
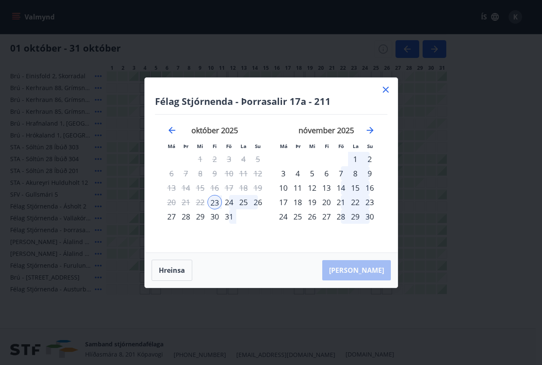
click at [257, 203] on div "26" at bounding box center [257, 202] width 14 height 14
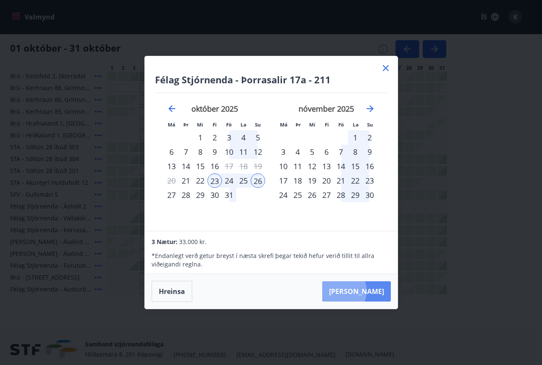
click at [363, 291] on button "[PERSON_NAME]" at bounding box center [356, 291] width 69 height 20
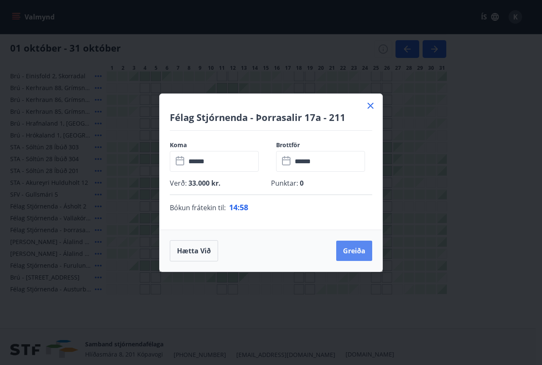
click at [348, 252] on button "Greiða" at bounding box center [354, 251] width 36 height 20
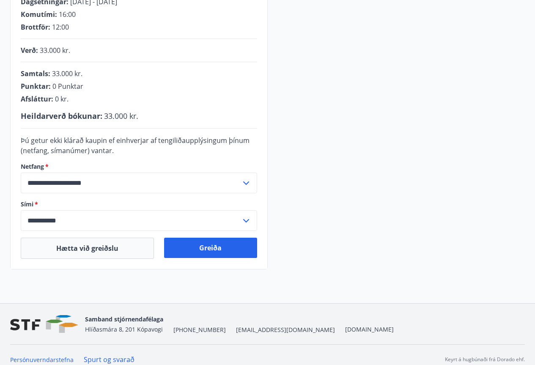
scroll to position [184, 0]
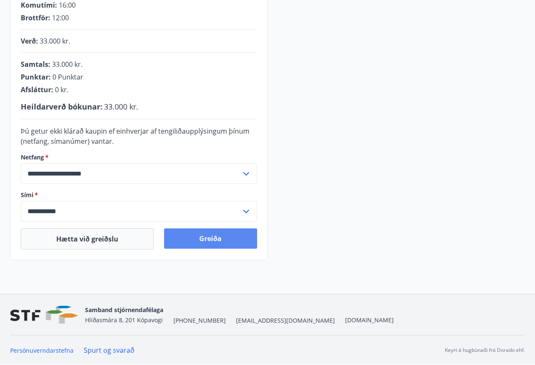
click at [210, 245] on button "Greiða" at bounding box center [210, 238] width 93 height 20
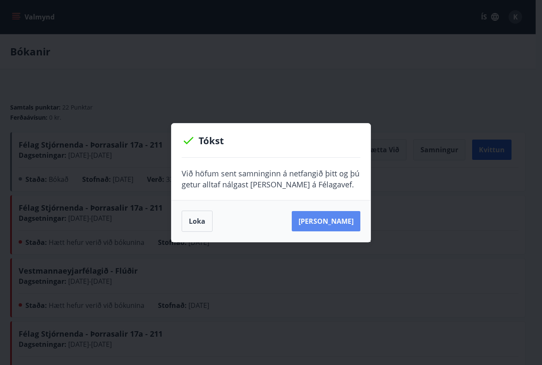
click at [324, 220] on button "Sjá samning" at bounding box center [325, 221] width 69 height 20
click at [196, 219] on button "Loka" at bounding box center [196, 221] width 31 height 21
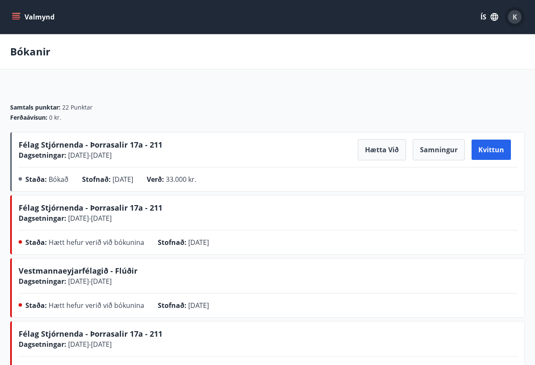
click at [517, 17] on div "K" at bounding box center [515, 17] width 14 height 14
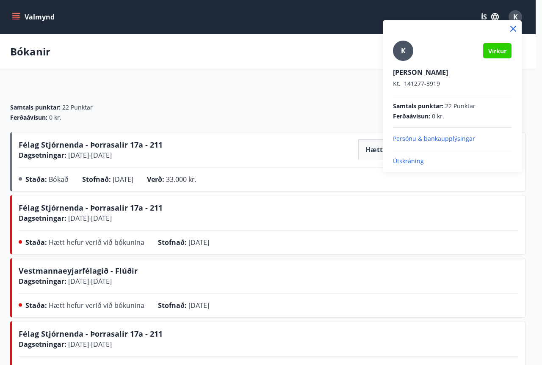
click at [405, 160] on p "Útskráning" at bounding box center [452, 161] width 118 height 8
